Goal: Task Accomplishment & Management: Use online tool/utility

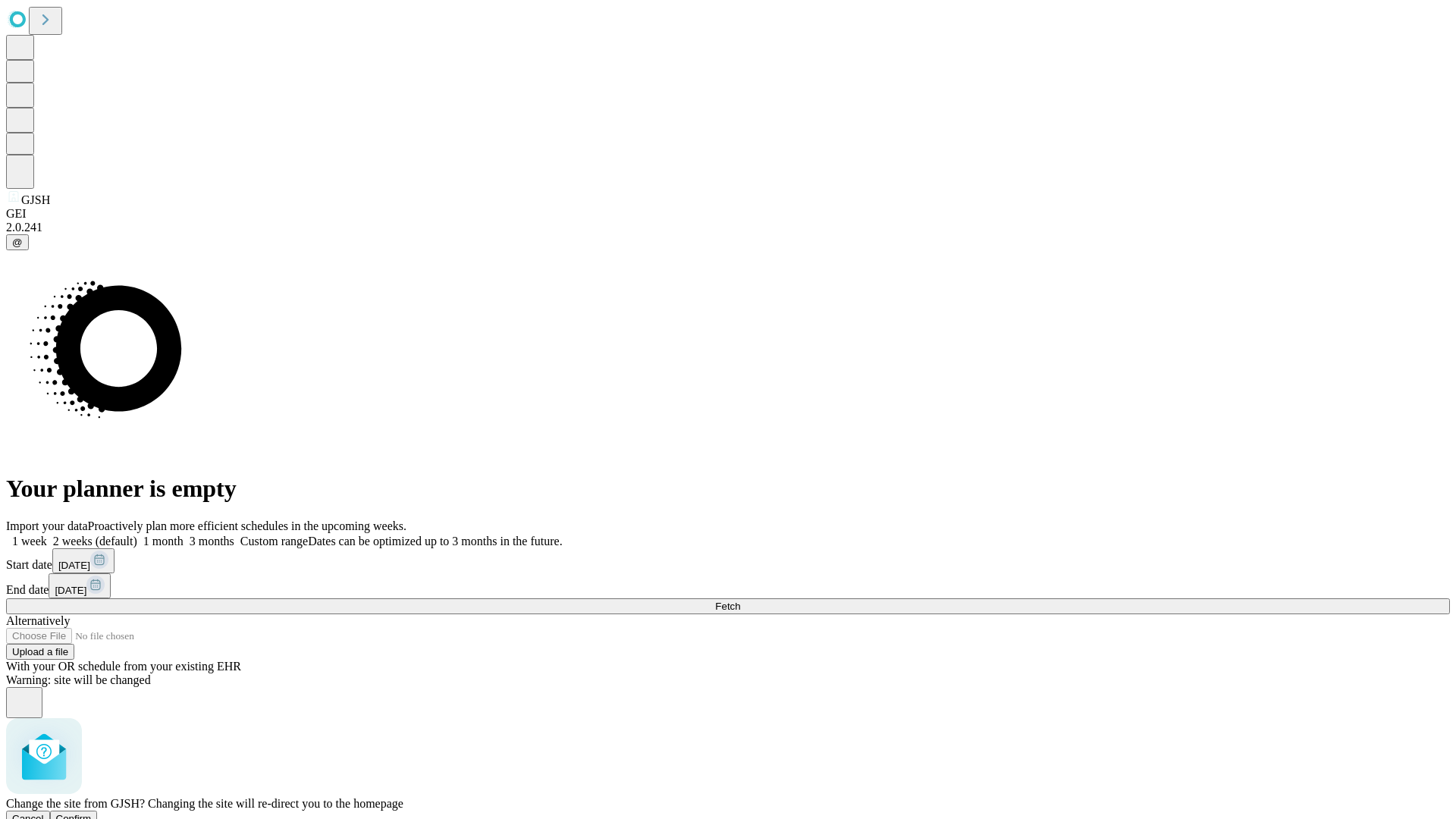
click at [92, 813] on span "Confirm" at bounding box center [74, 818] width 36 height 11
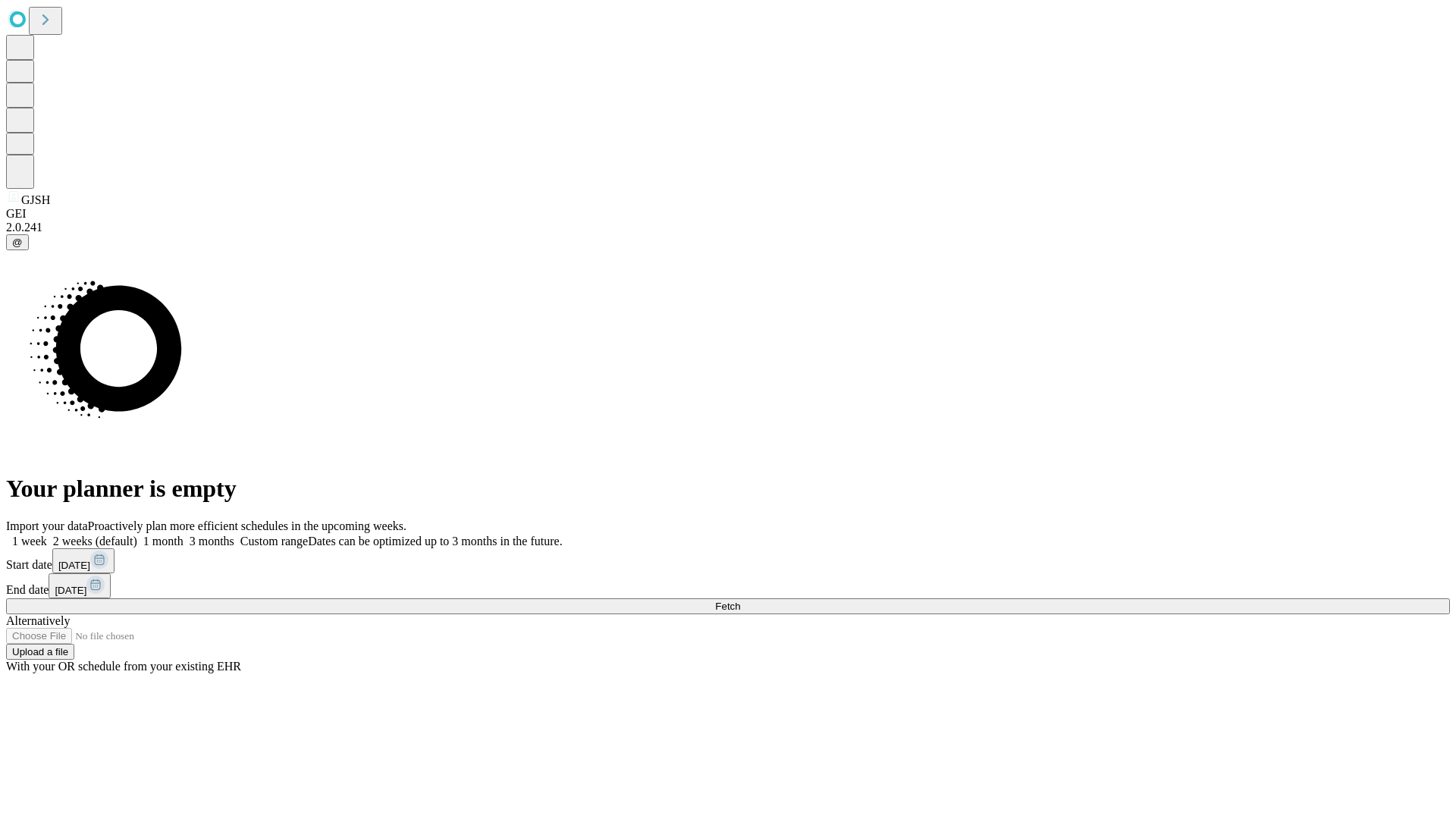
click at [47, 535] on label "1 week" at bounding box center [26, 541] width 41 height 13
click at [740, 600] on span "Fetch" at bounding box center [727, 605] width 25 height 11
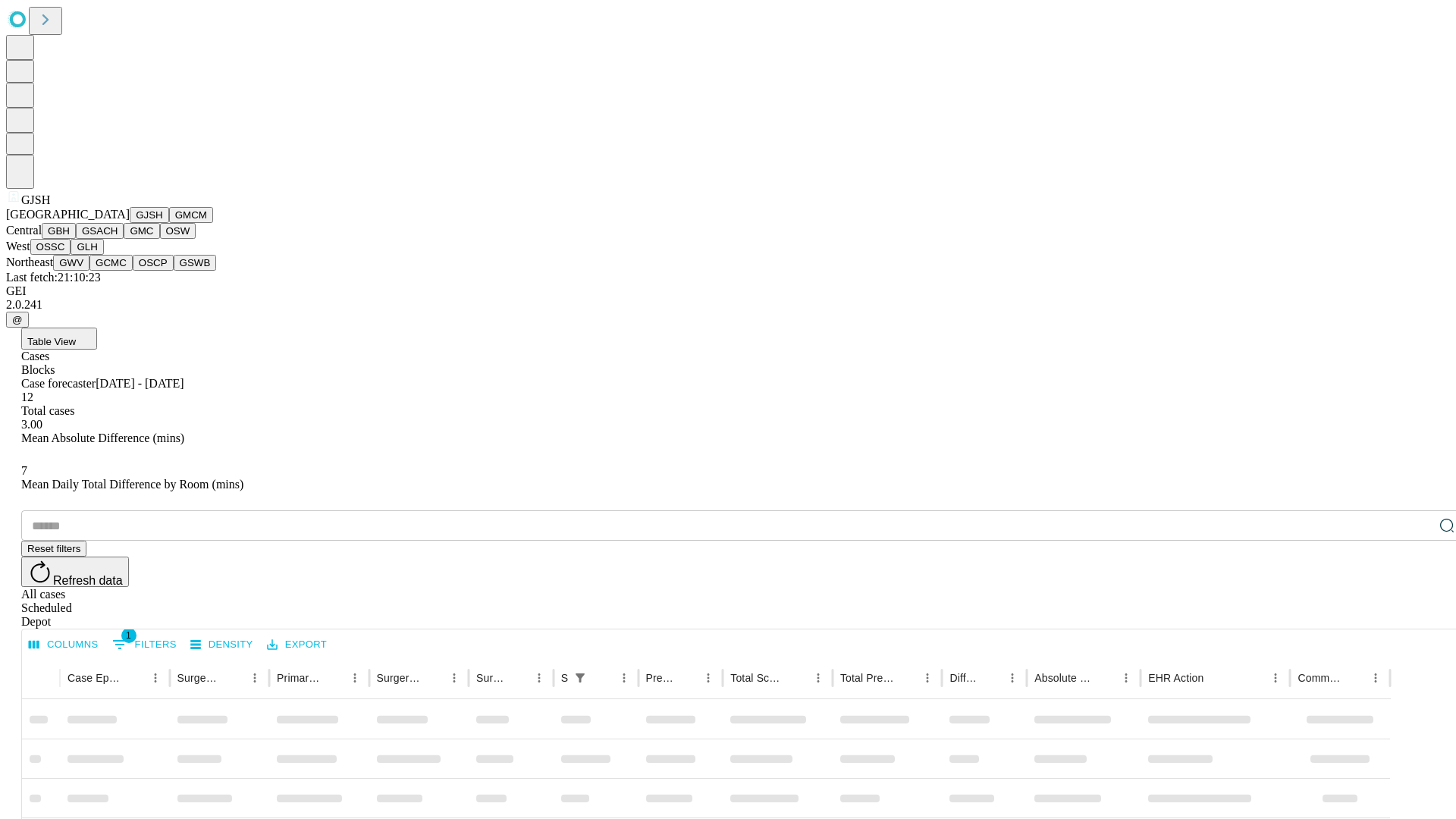
click at [169, 223] on button "GMCM" at bounding box center [192, 215] width 44 height 16
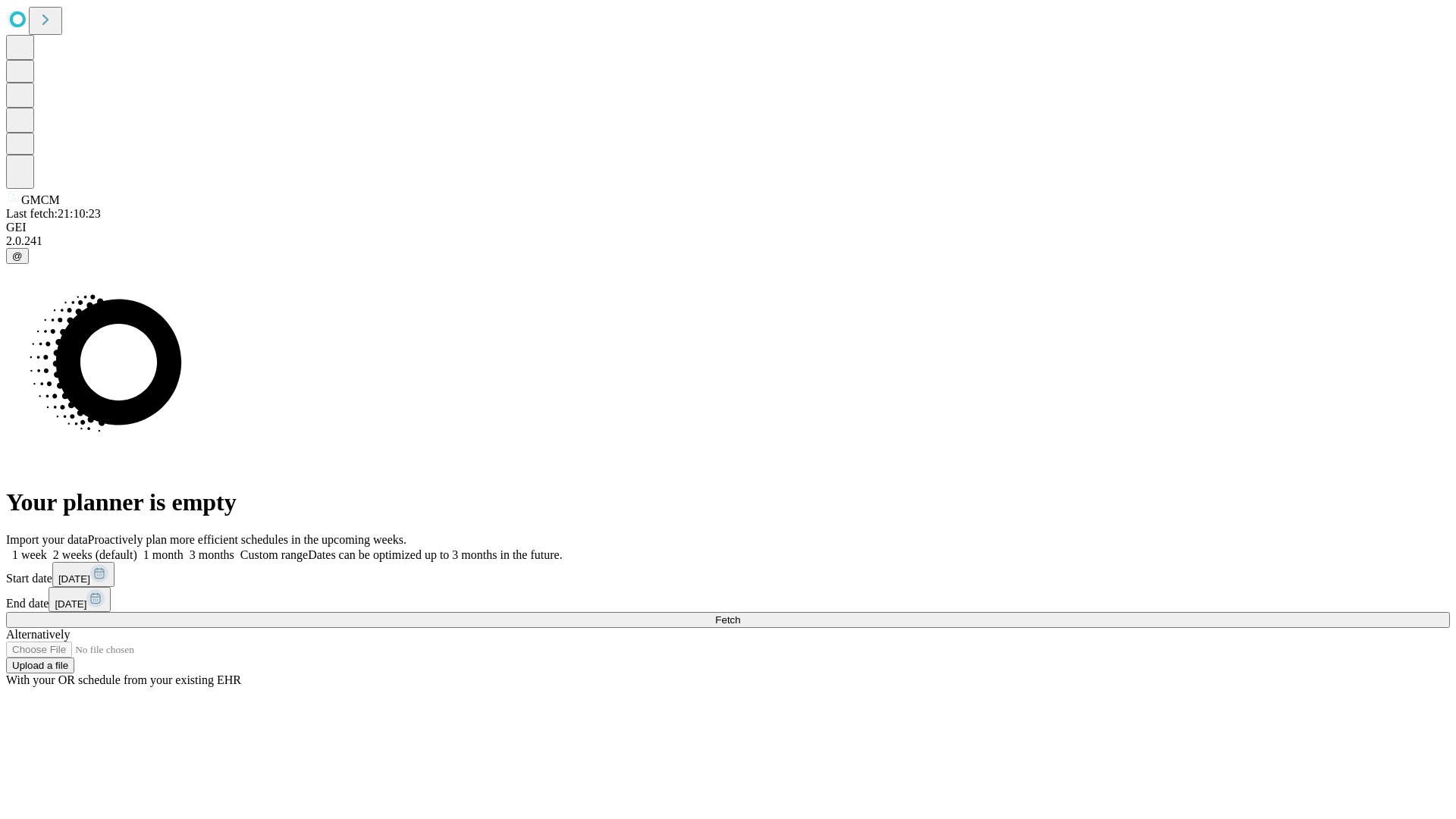
click at [47, 548] on label "1 week" at bounding box center [26, 554] width 41 height 13
click at [740, 615] on span "Fetch" at bounding box center [727, 620] width 25 height 11
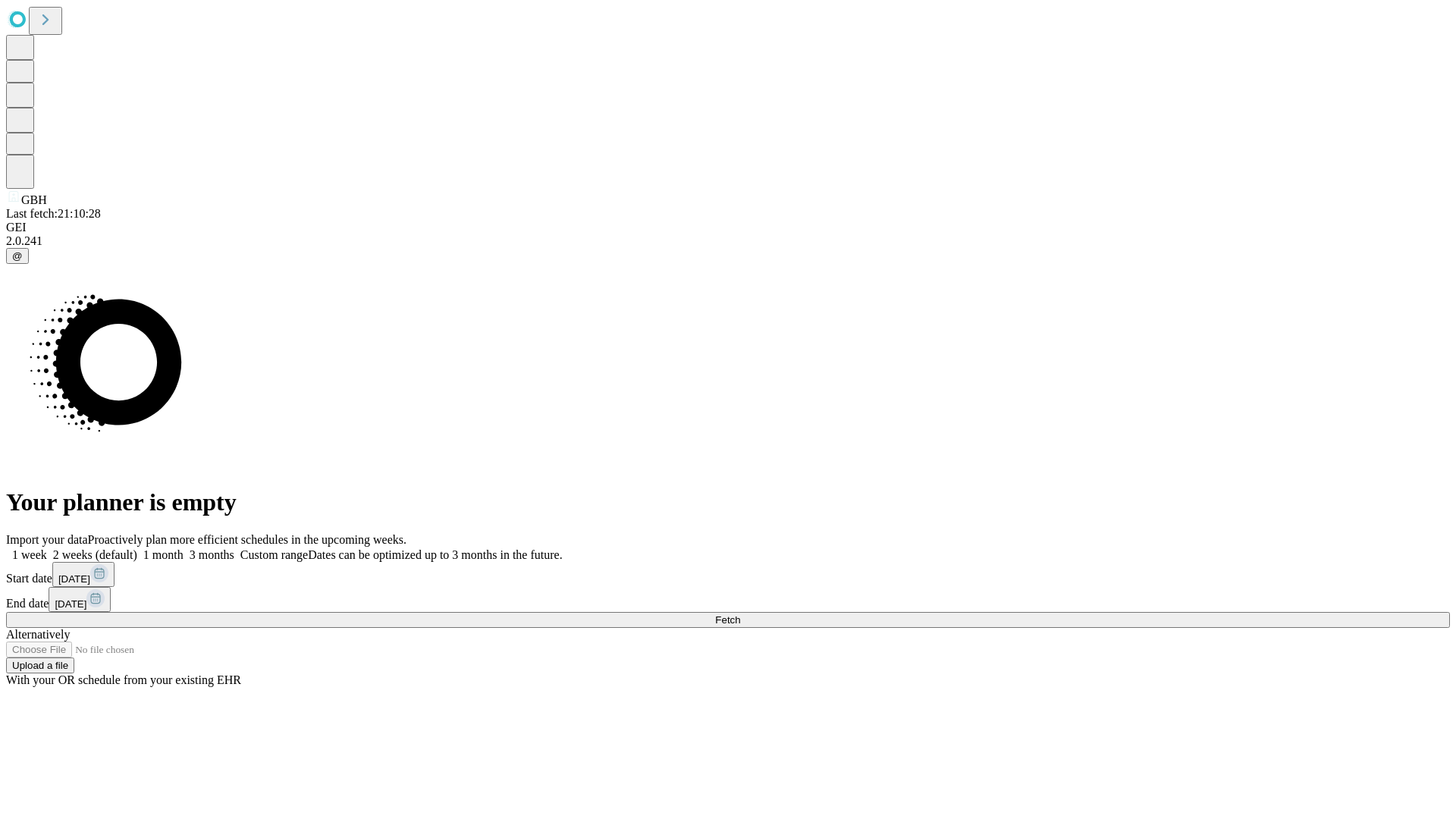
click at [47, 548] on label "1 week" at bounding box center [26, 554] width 41 height 13
click at [740, 615] on span "Fetch" at bounding box center [727, 620] width 25 height 11
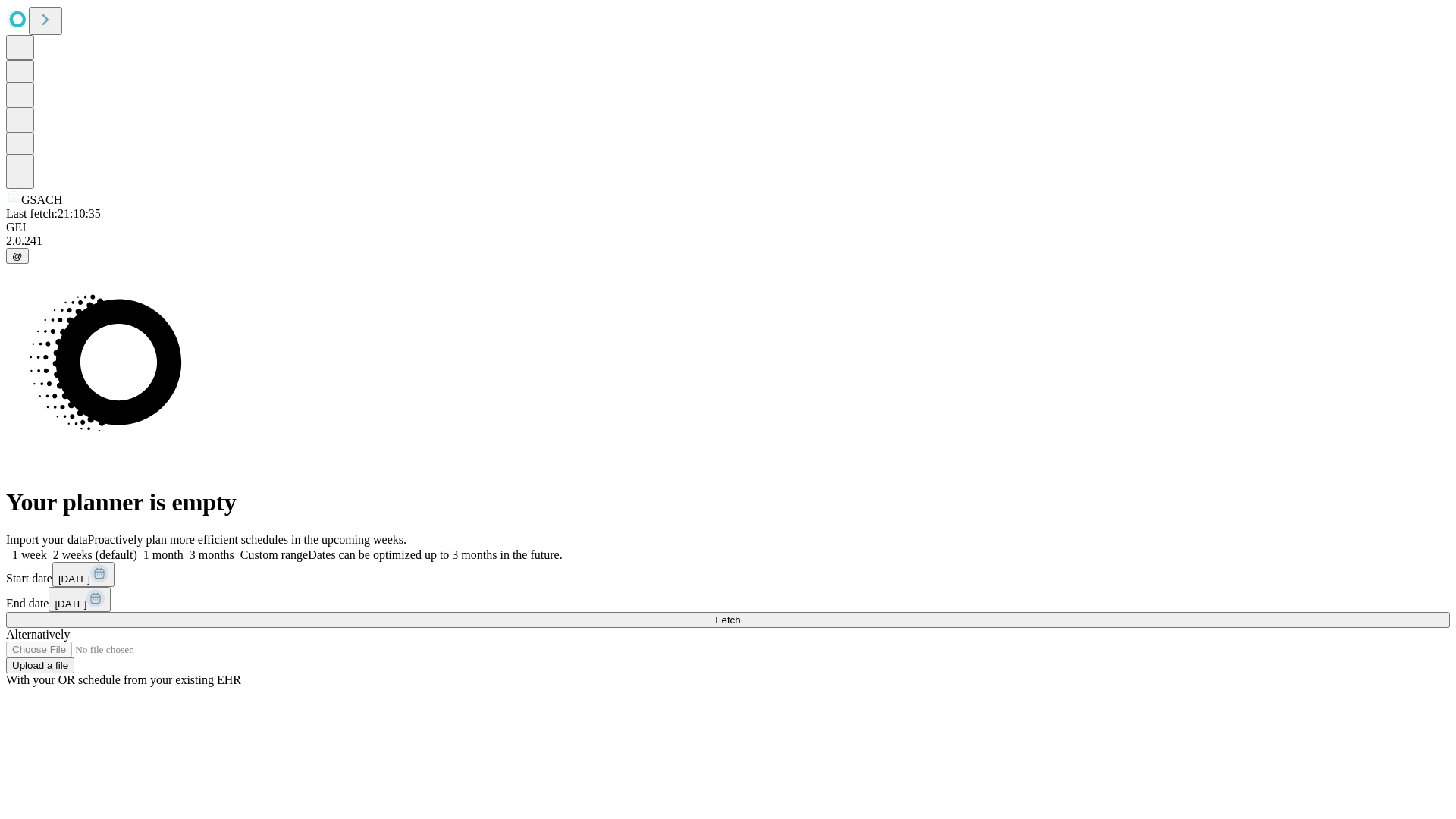
click at [47, 548] on label "1 week" at bounding box center [26, 554] width 41 height 13
click at [740, 615] on span "Fetch" at bounding box center [727, 620] width 25 height 11
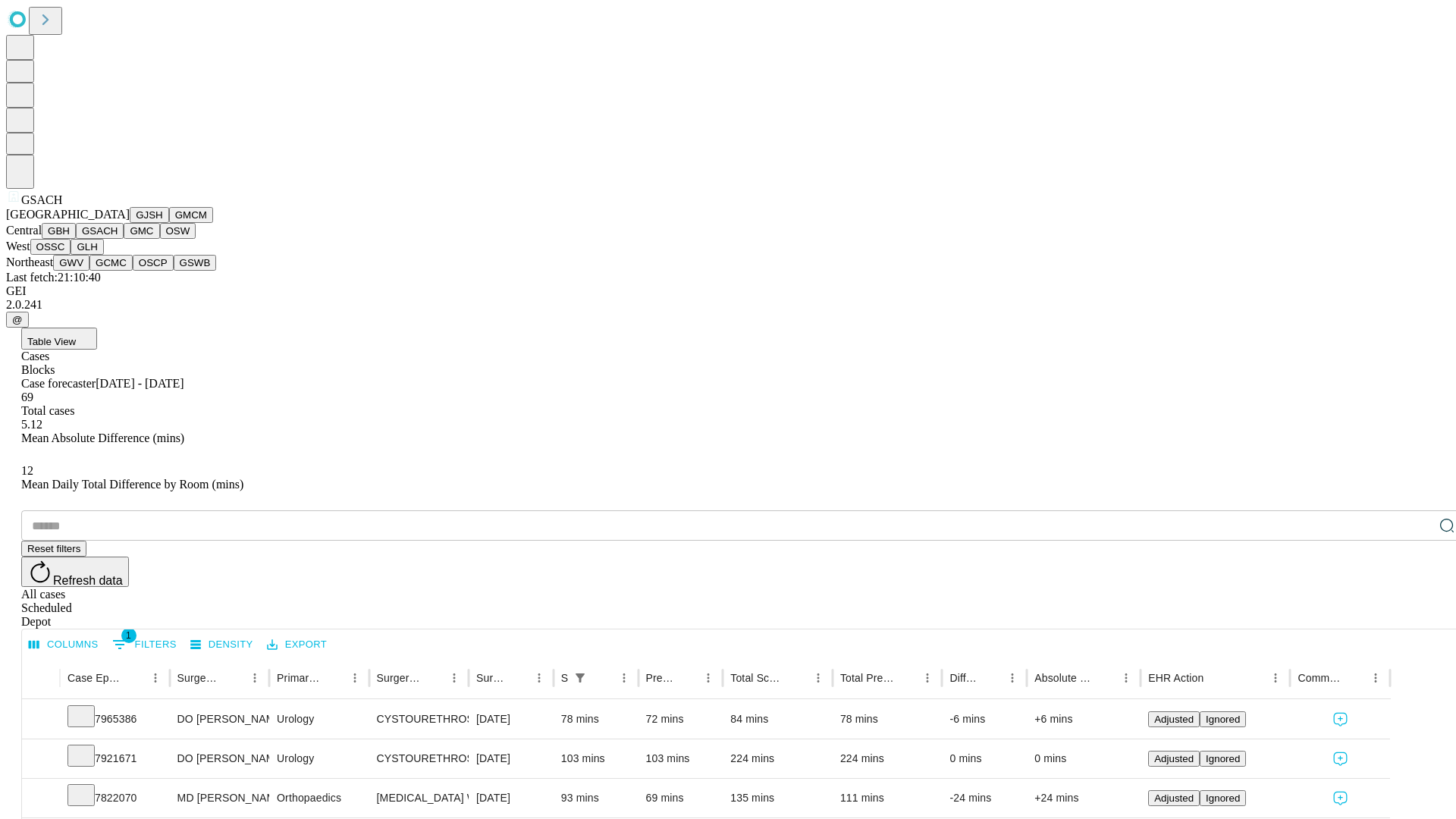
click at [123, 239] on button "GMC" at bounding box center [141, 231] width 36 height 16
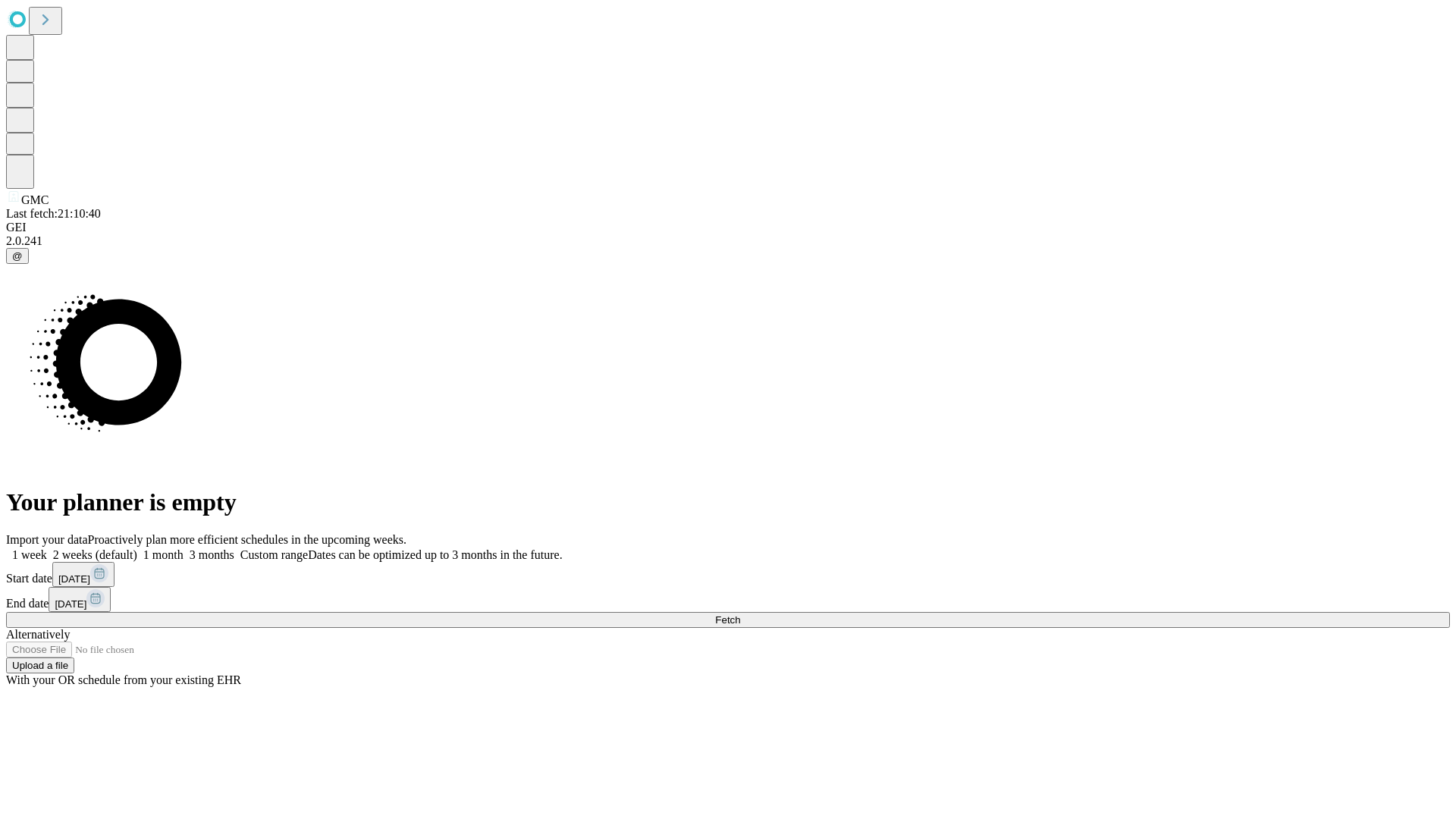
click at [47, 548] on label "1 week" at bounding box center [26, 554] width 41 height 13
click at [740, 615] on span "Fetch" at bounding box center [727, 620] width 25 height 11
click at [47, 548] on label "1 week" at bounding box center [26, 554] width 41 height 13
click at [740, 615] on span "Fetch" at bounding box center [727, 620] width 25 height 11
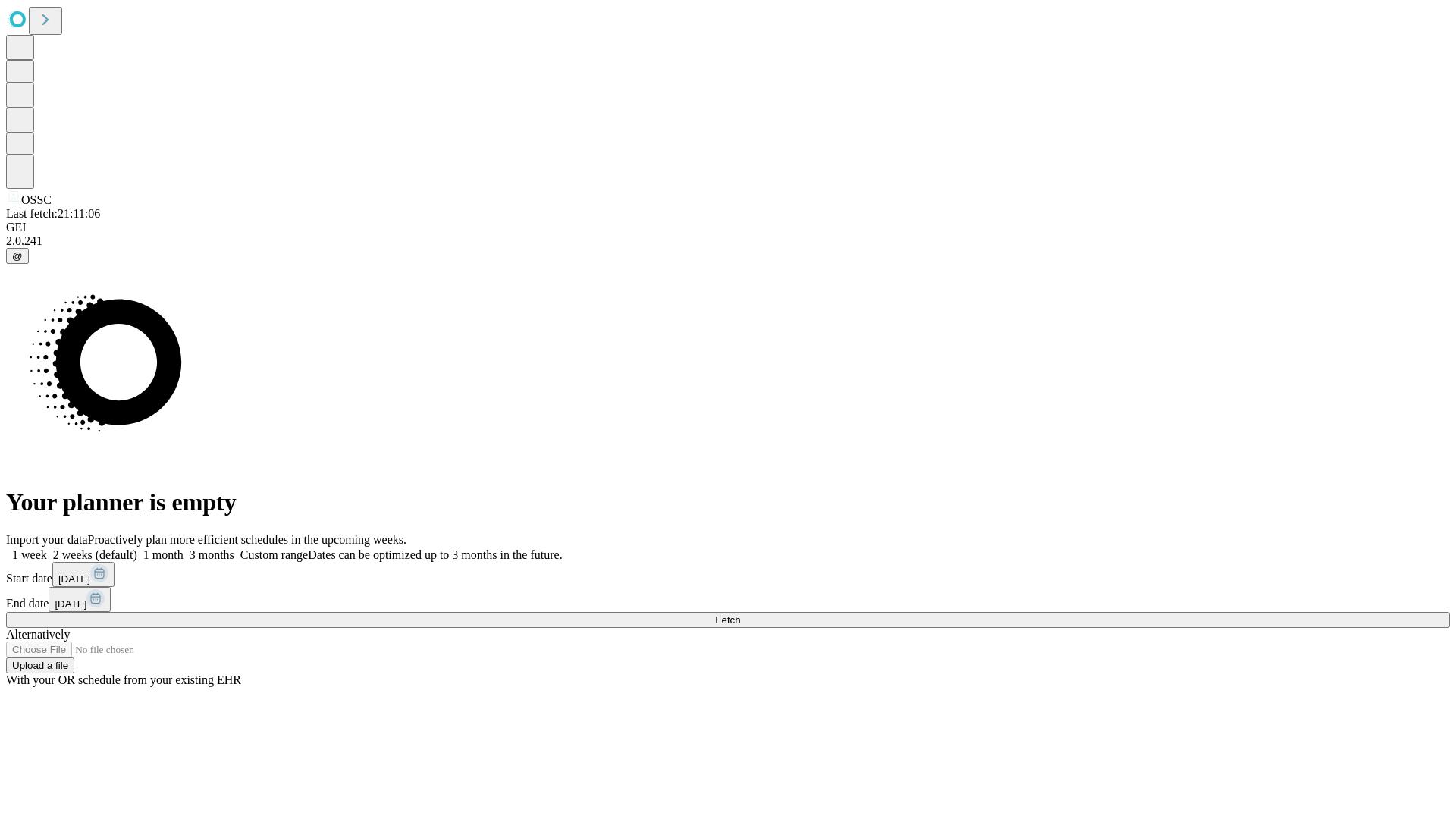
click at [47, 548] on label "1 week" at bounding box center [26, 554] width 41 height 13
click at [740, 615] on span "Fetch" at bounding box center [727, 620] width 25 height 11
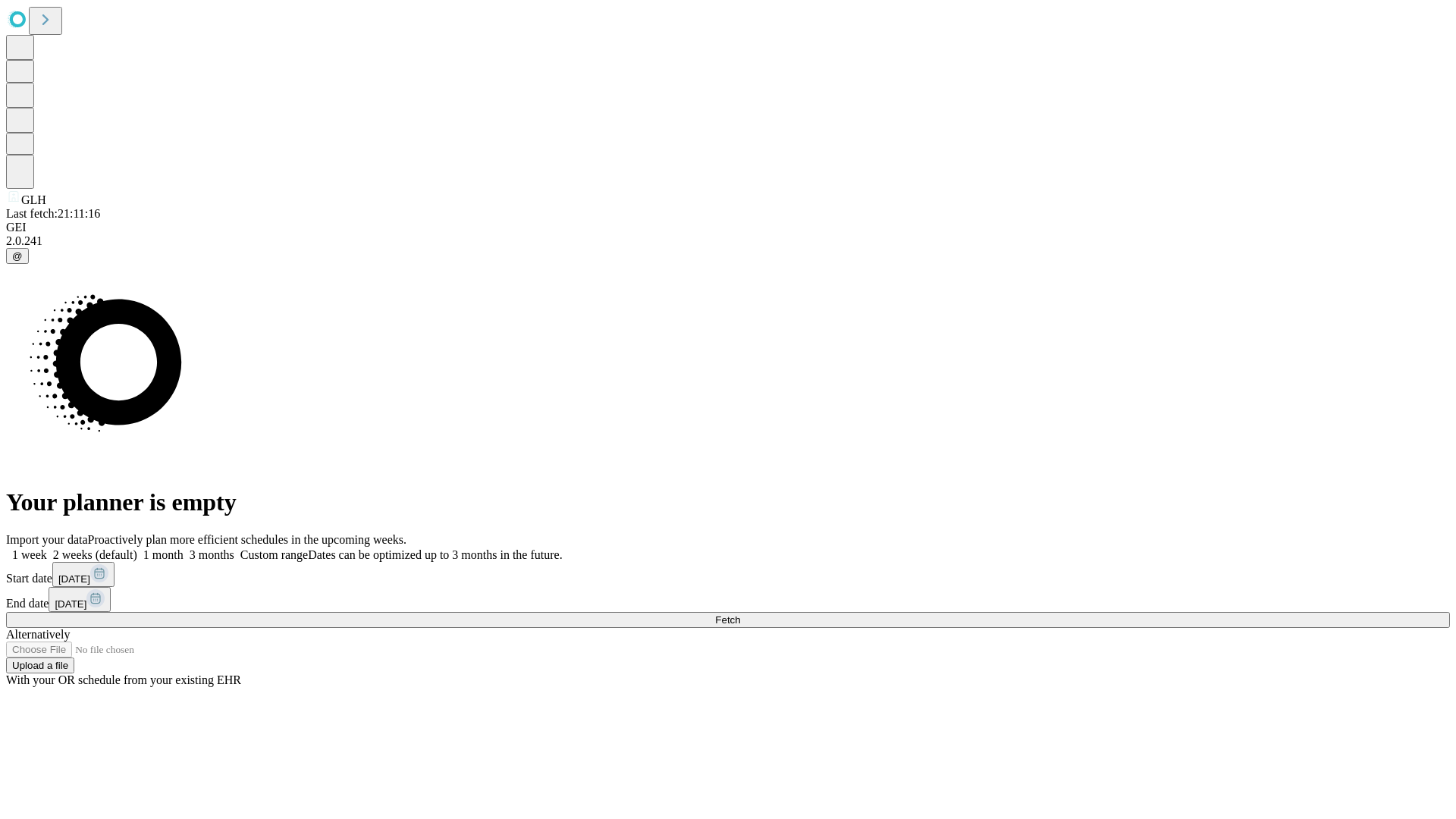
click at [47, 548] on label "1 week" at bounding box center [26, 554] width 41 height 13
click at [740, 615] on span "Fetch" at bounding box center [727, 620] width 25 height 11
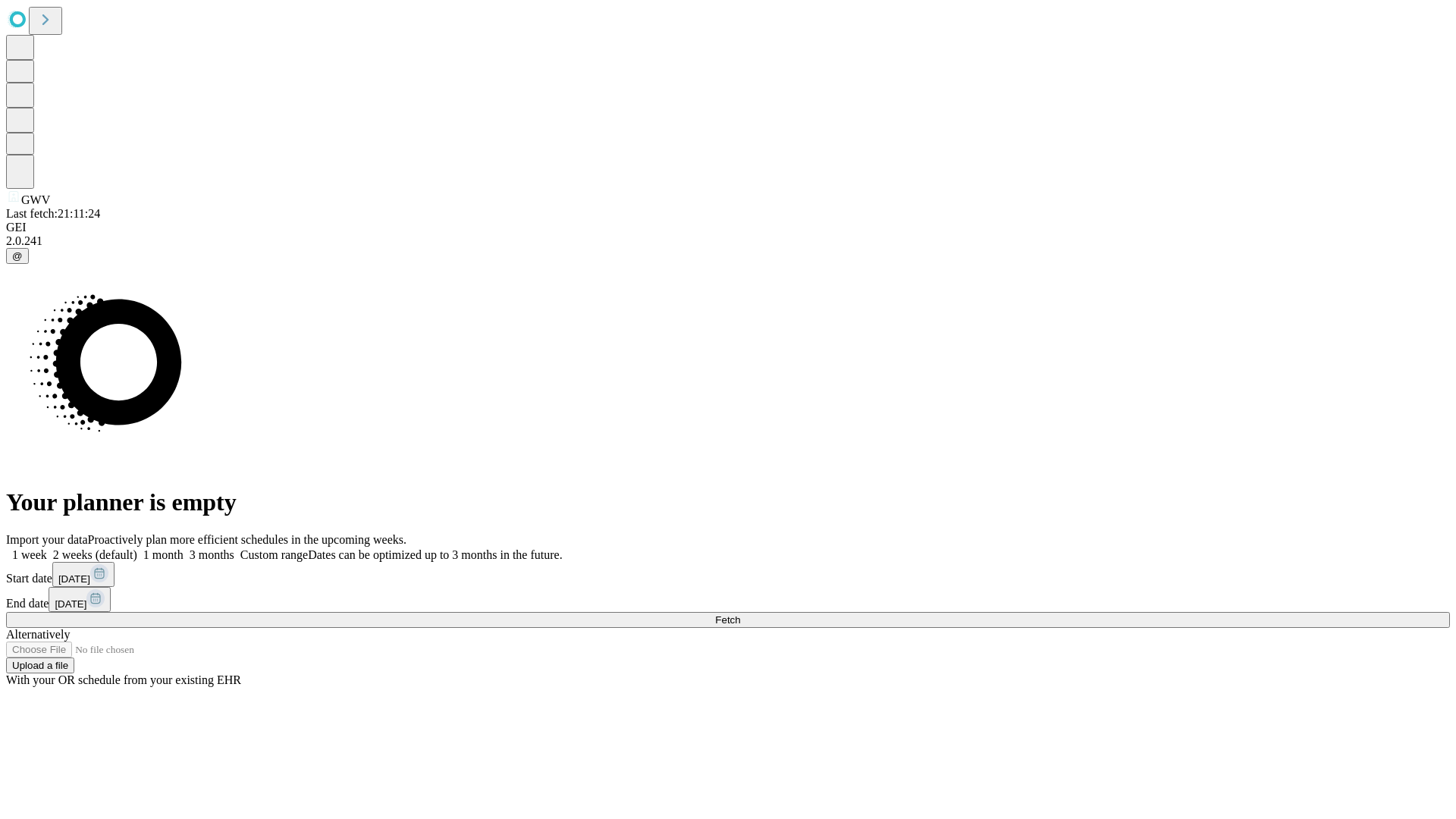
click at [47, 548] on label "1 week" at bounding box center [26, 554] width 41 height 13
click at [740, 615] on span "Fetch" at bounding box center [727, 620] width 25 height 11
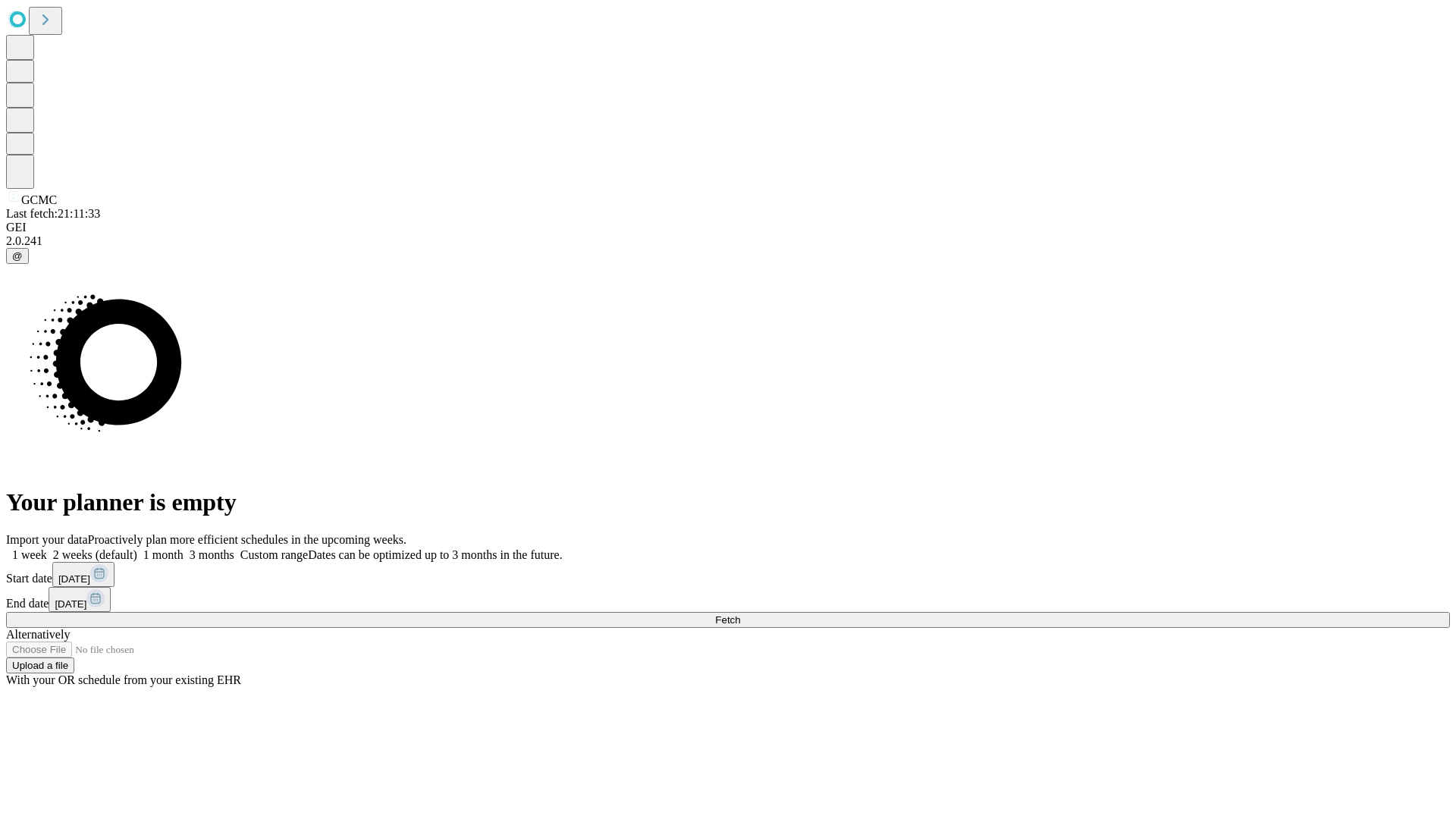
click at [47, 548] on label "1 week" at bounding box center [26, 554] width 41 height 13
click at [740, 615] on span "Fetch" at bounding box center [727, 620] width 25 height 11
click at [47, 548] on label "1 week" at bounding box center [26, 554] width 41 height 13
click at [740, 615] on span "Fetch" at bounding box center [727, 620] width 25 height 11
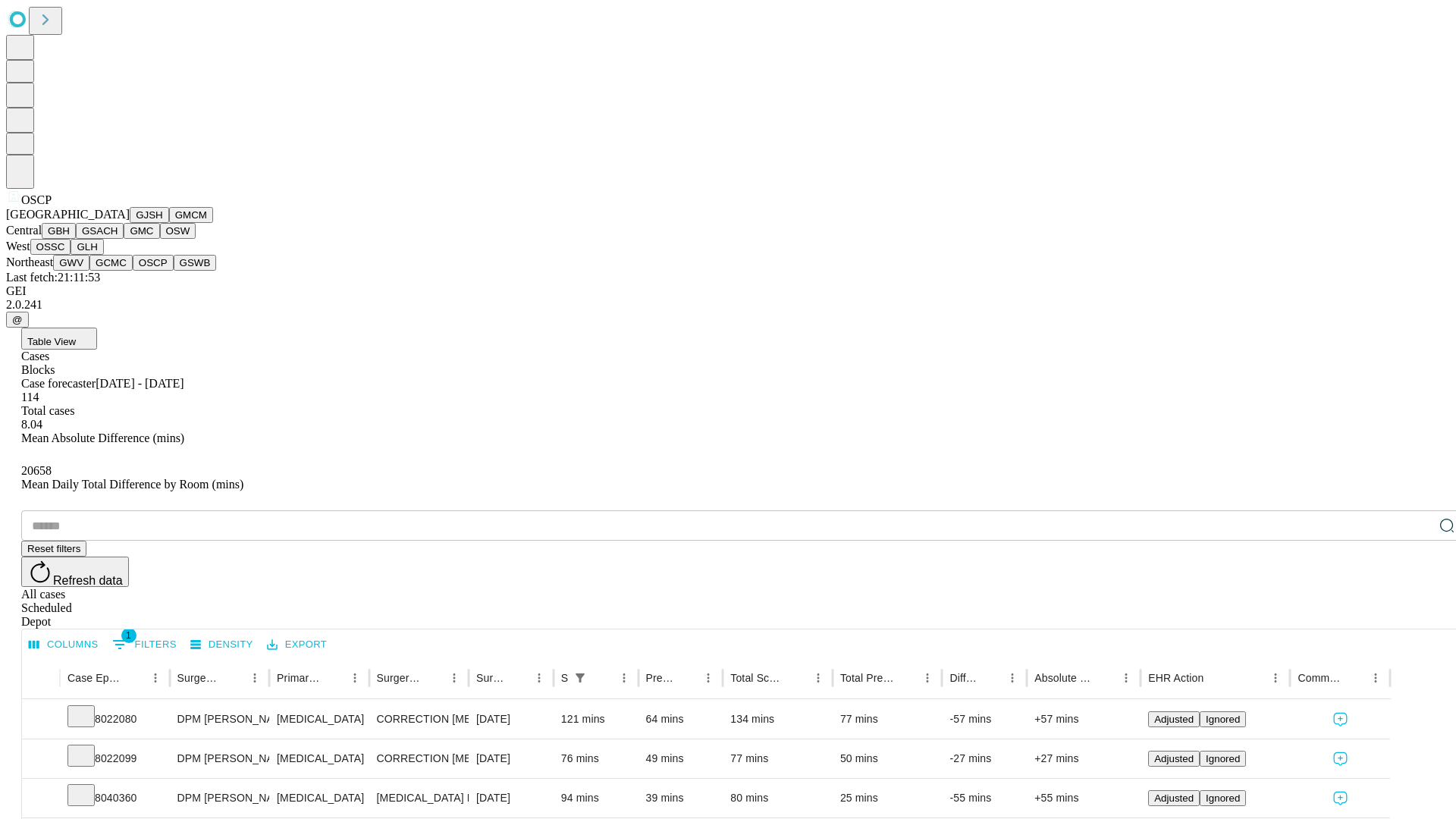
click at [174, 271] on button "GSWB" at bounding box center [195, 262] width 43 height 16
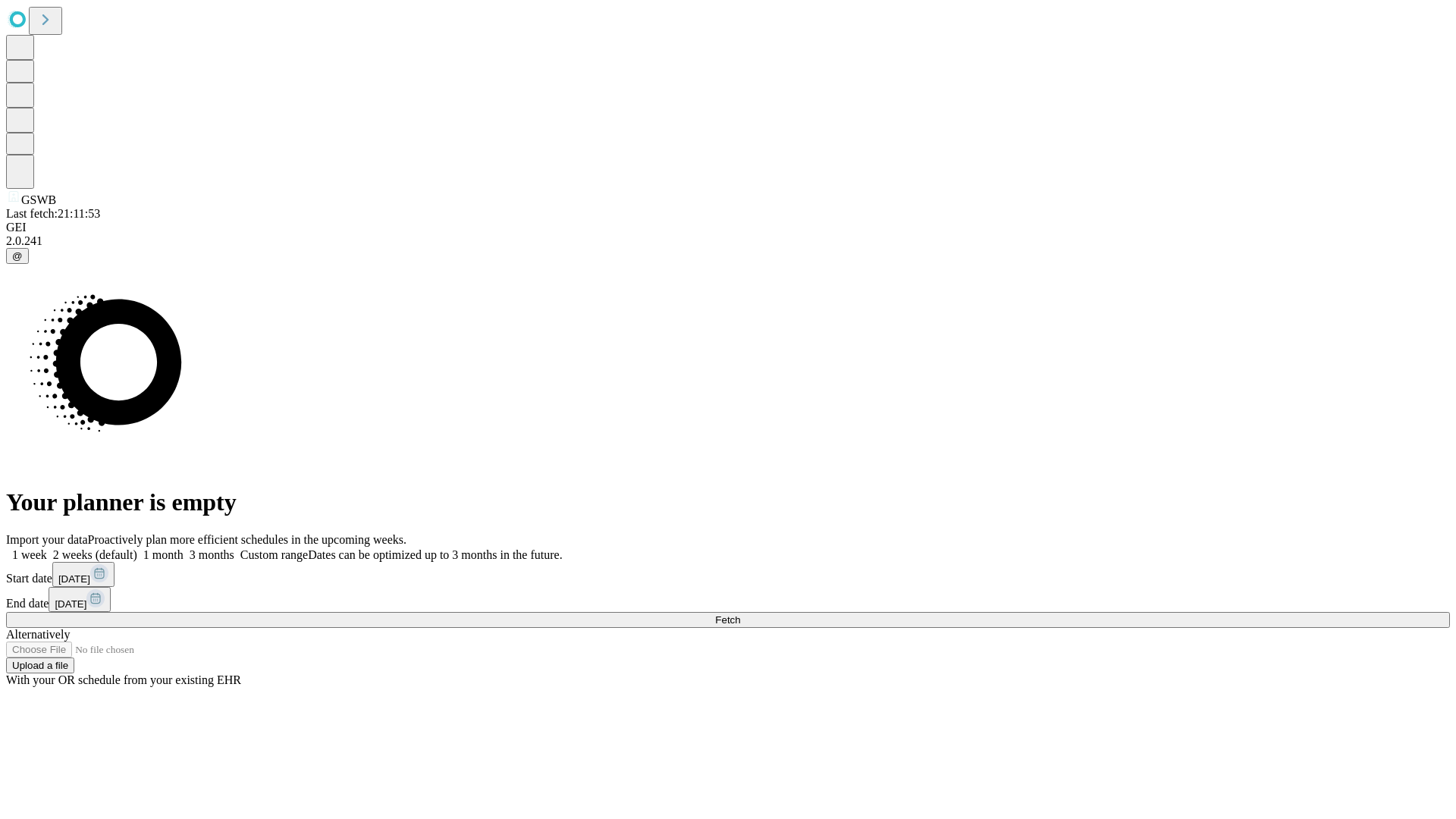
click at [47, 548] on label "1 week" at bounding box center [26, 554] width 41 height 13
click at [740, 615] on span "Fetch" at bounding box center [727, 620] width 25 height 11
